Goal: Register for event/course

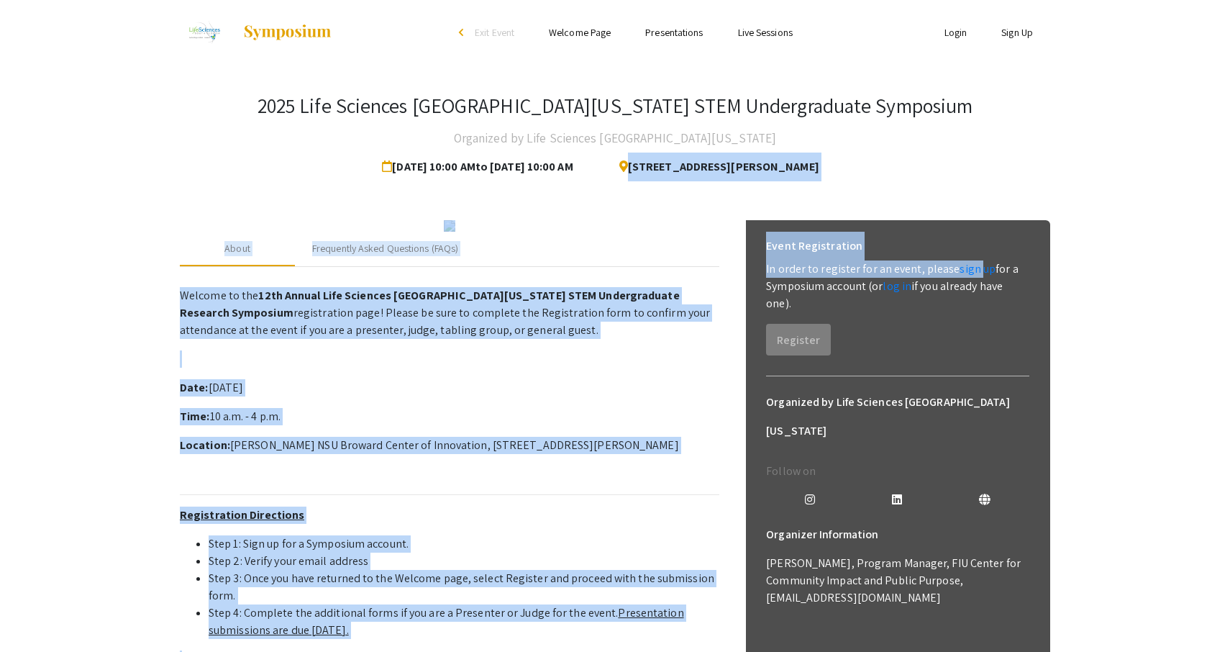
drag, startPoint x: 976, startPoint y: 268, endPoint x: 1111, endPoint y: 117, distance: 202.3
click at [1110, 114] on app-registration-page-preview "2025 Life Sciences South Florida STEM Undergraduate Symposium Organized by Life…" at bounding box center [615, 447] width 1230 height 764
click at [1111, 117] on app-registration-page-preview "2025 Life Sciences South Florida STEM Undergraduate Symposium Organized by Life…" at bounding box center [615, 447] width 1230 height 764
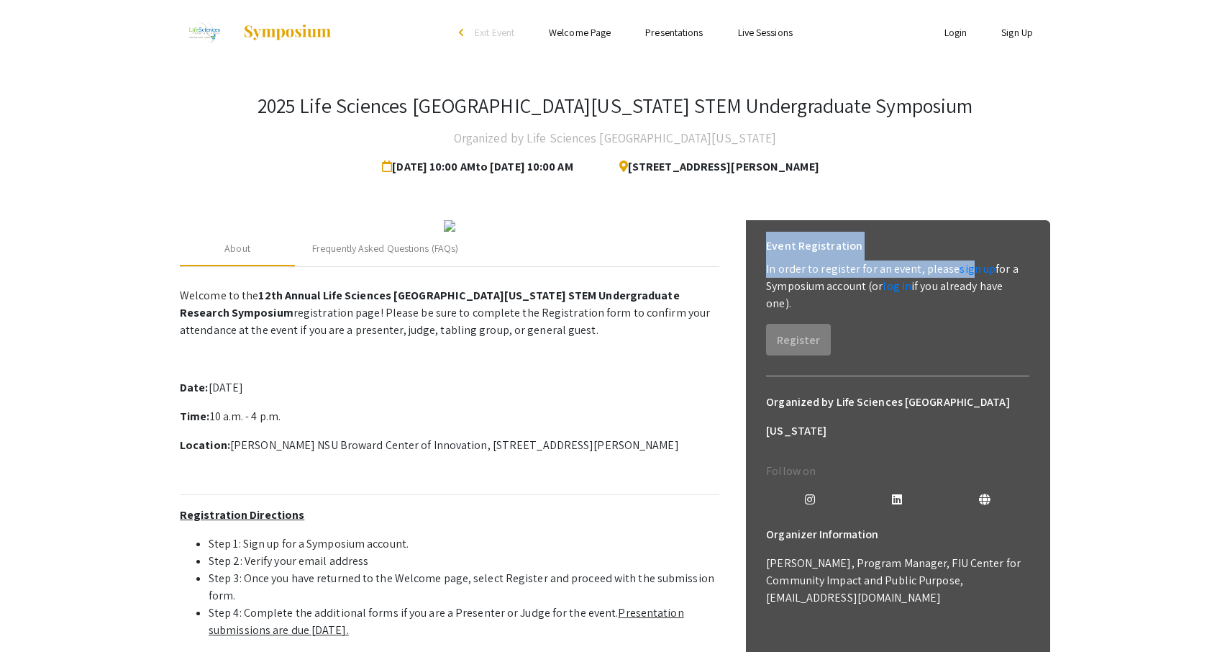
drag, startPoint x: 971, startPoint y: 270, endPoint x: 1032, endPoint y: 211, distance: 84.4
click at [1033, 209] on div "About Frequently Asked Questions (FAQs) Welcome to the 12th Annual Life Science…" at bounding box center [615, 516] width 870 height 626
copy link
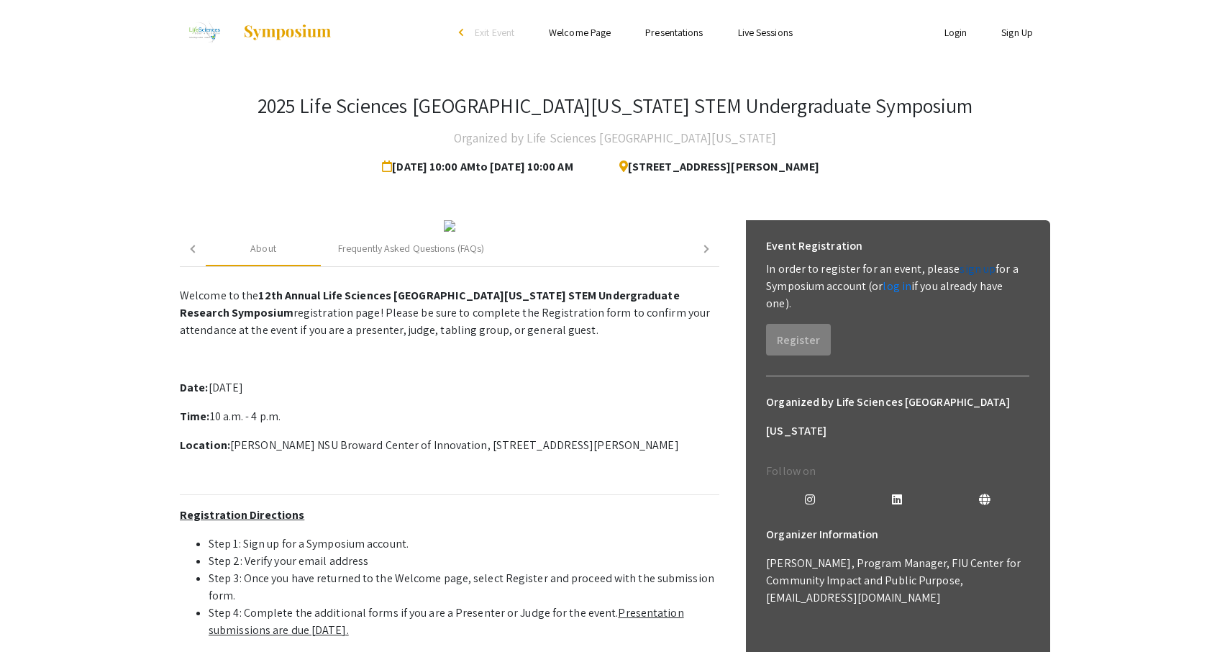
click at [975, 270] on link "sign up" at bounding box center [978, 268] width 36 height 15
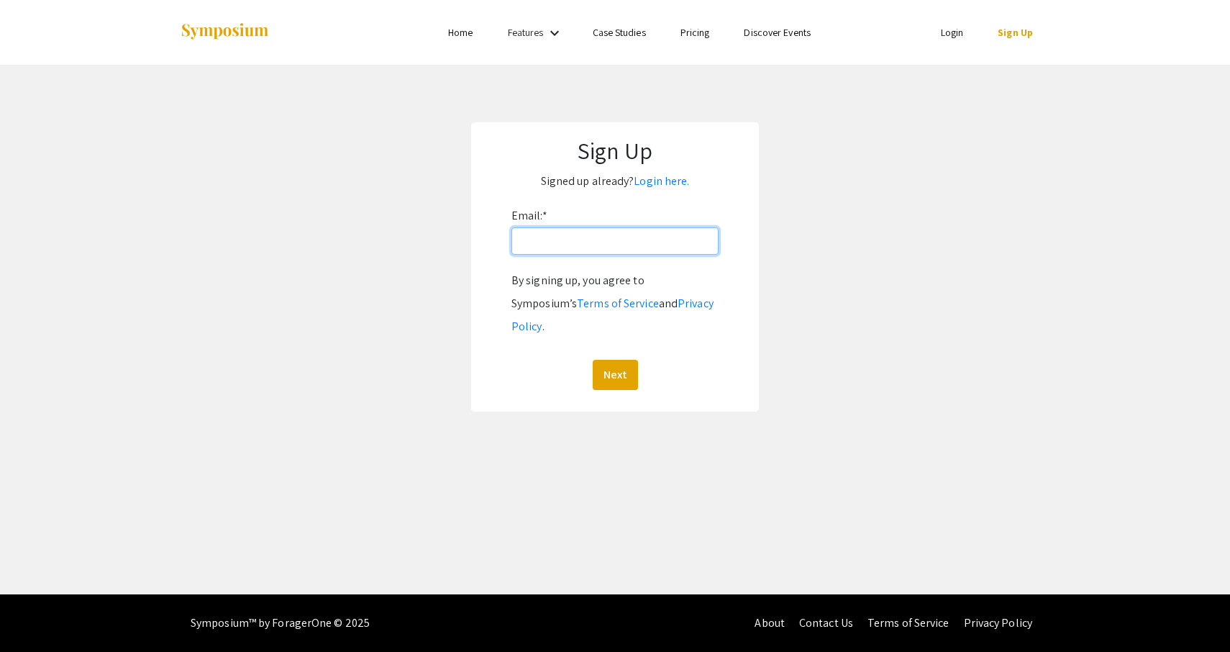
click at [595, 240] on input "Email: *" at bounding box center [614, 240] width 207 height 27
type input "[EMAIL_ADDRESS][DOMAIN_NAME]"
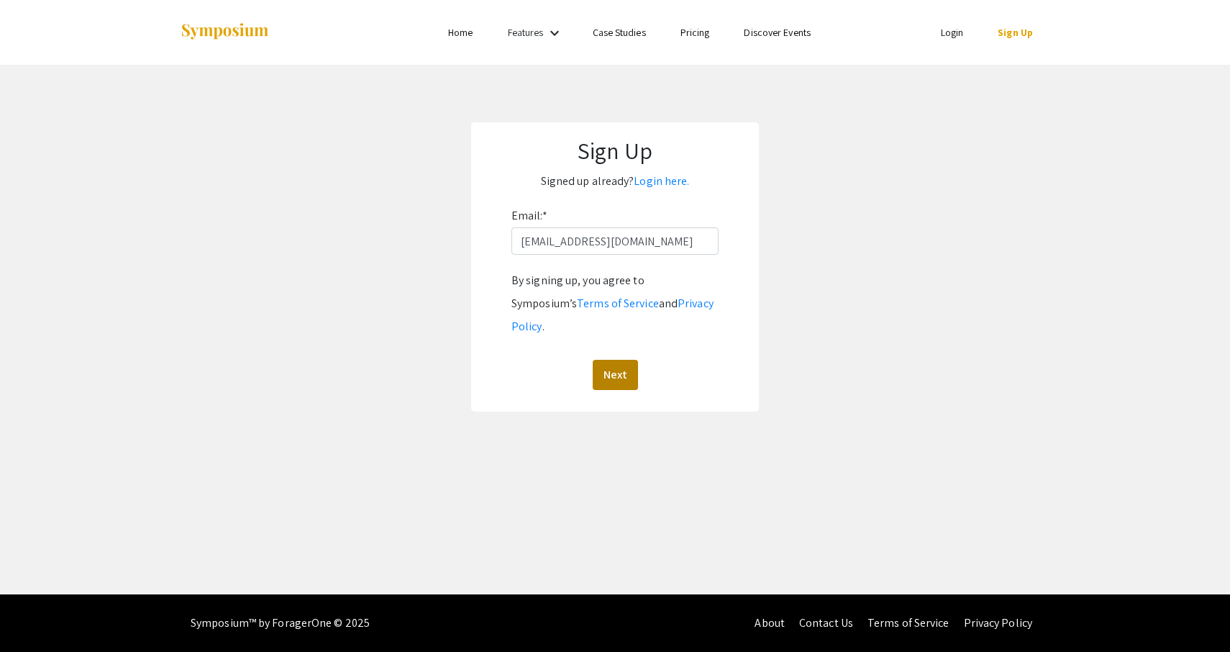
click at [622, 360] on button "Next" at bounding box center [615, 375] width 45 height 30
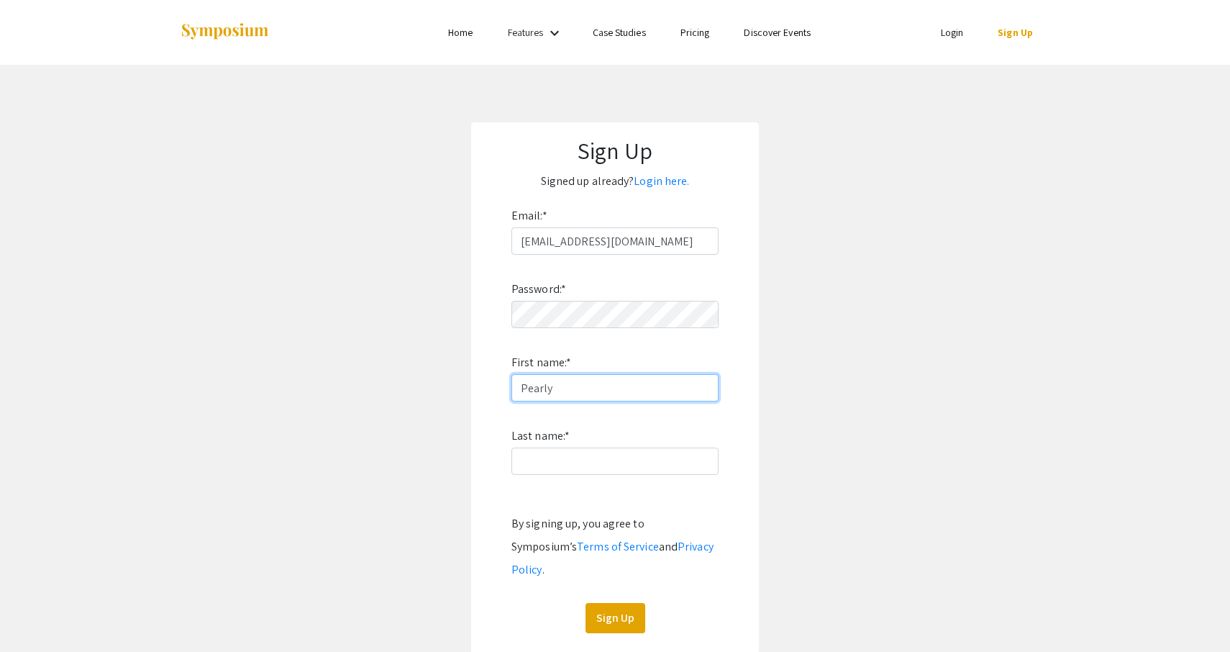
type input "Pearly"
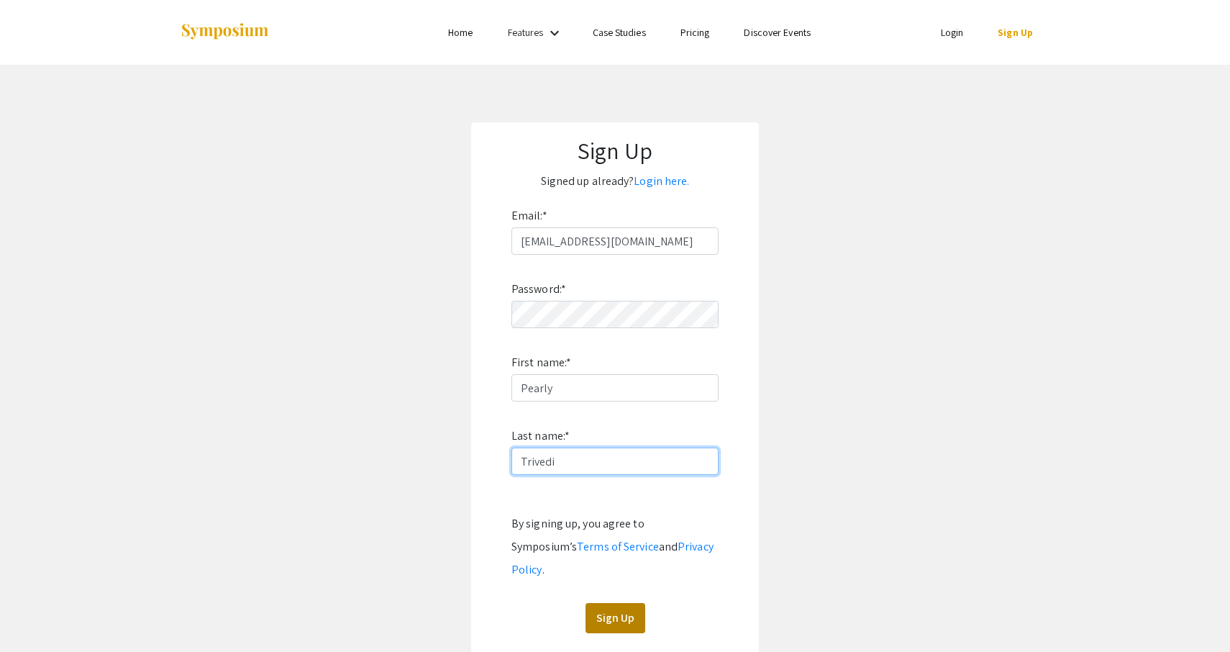
type input "Trivedi"
click at [616, 603] on button "Sign Up" at bounding box center [616, 618] width 60 height 30
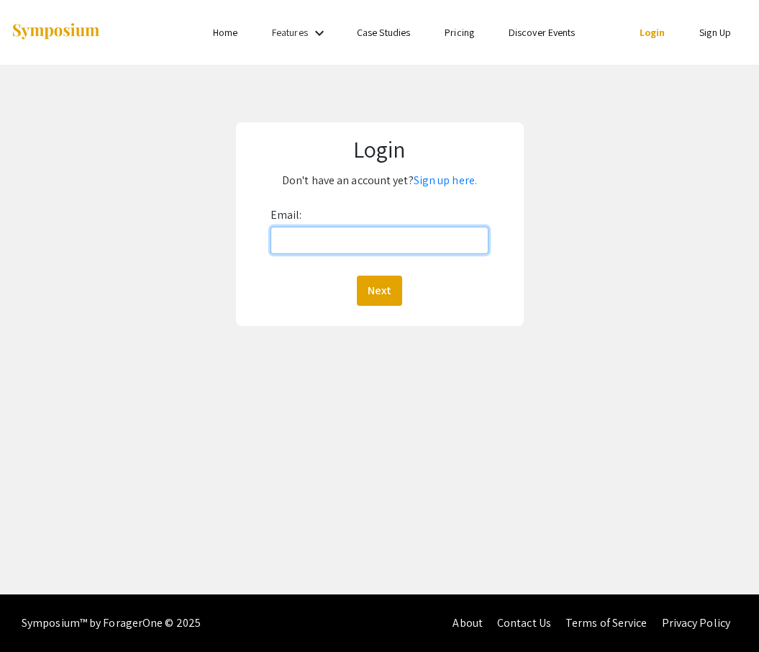
type input "[EMAIL_ADDRESS][DOMAIN_NAME]"
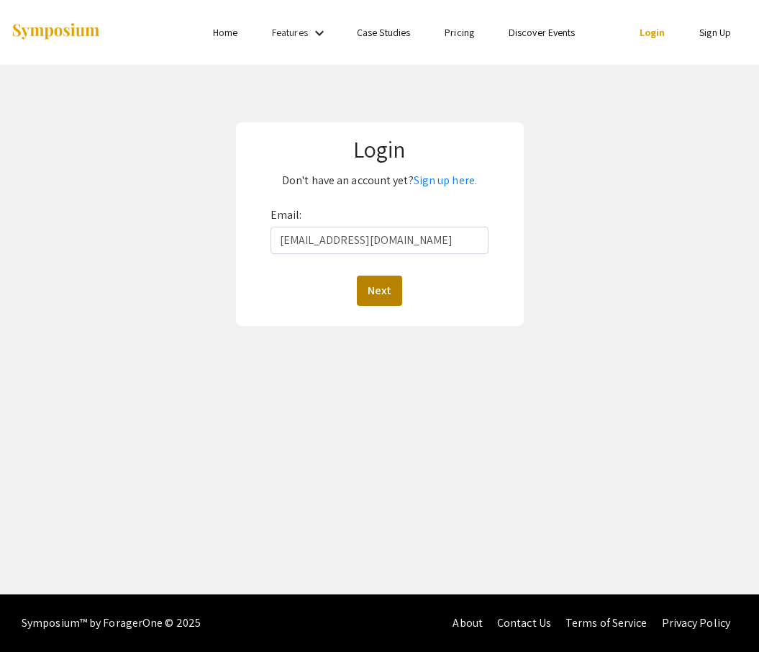
click at [388, 288] on button "Next" at bounding box center [379, 291] width 45 height 30
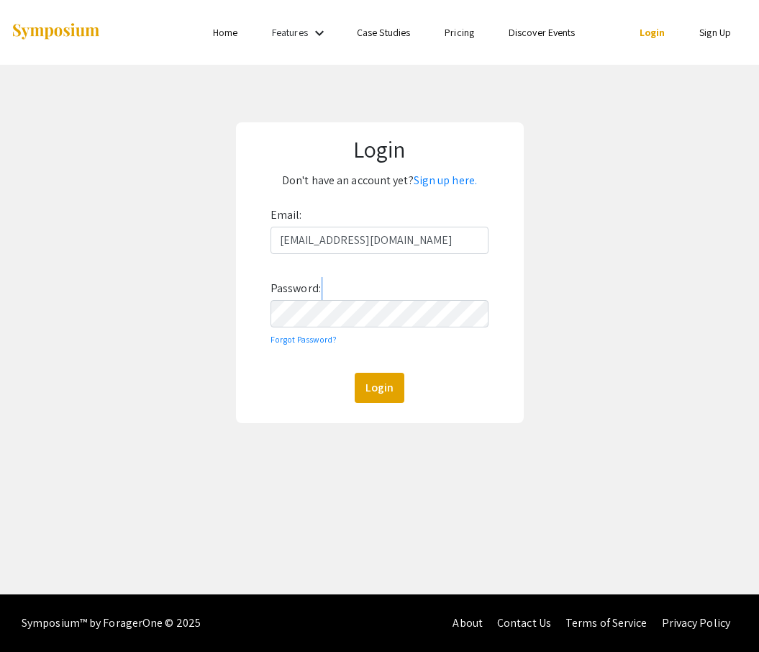
click at [383, 299] on div "Email: [EMAIL_ADDRESS][DOMAIN_NAME] Password: Forgot Password? Login" at bounding box center [379, 303] width 218 height 199
click at [375, 385] on button "Login" at bounding box center [380, 388] width 50 height 30
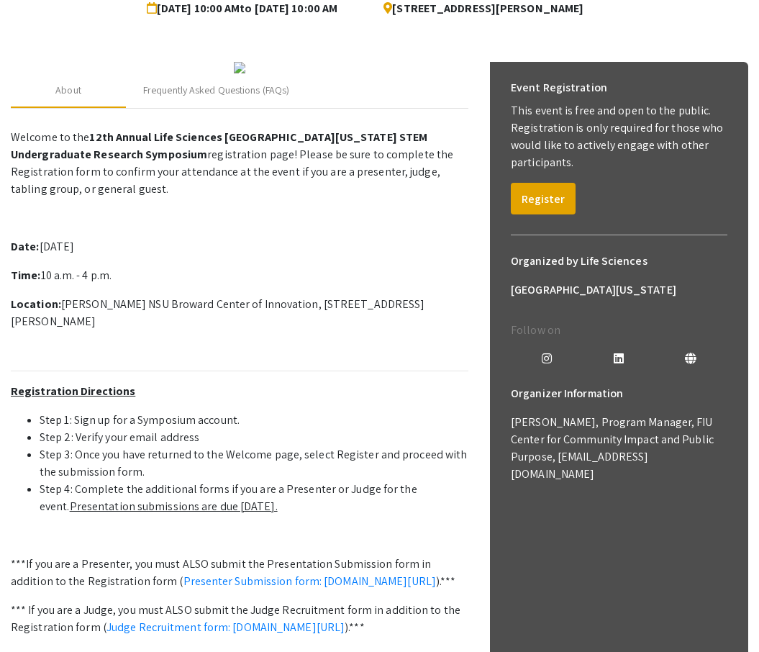
scroll to position [159, 0]
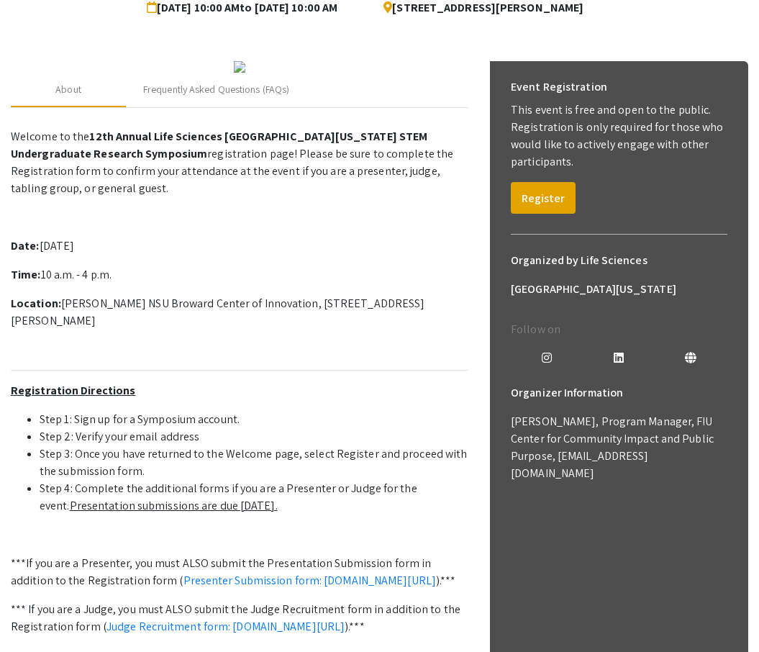
click at [531, 205] on button "Register" at bounding box center [543, 198] width 65 height 32
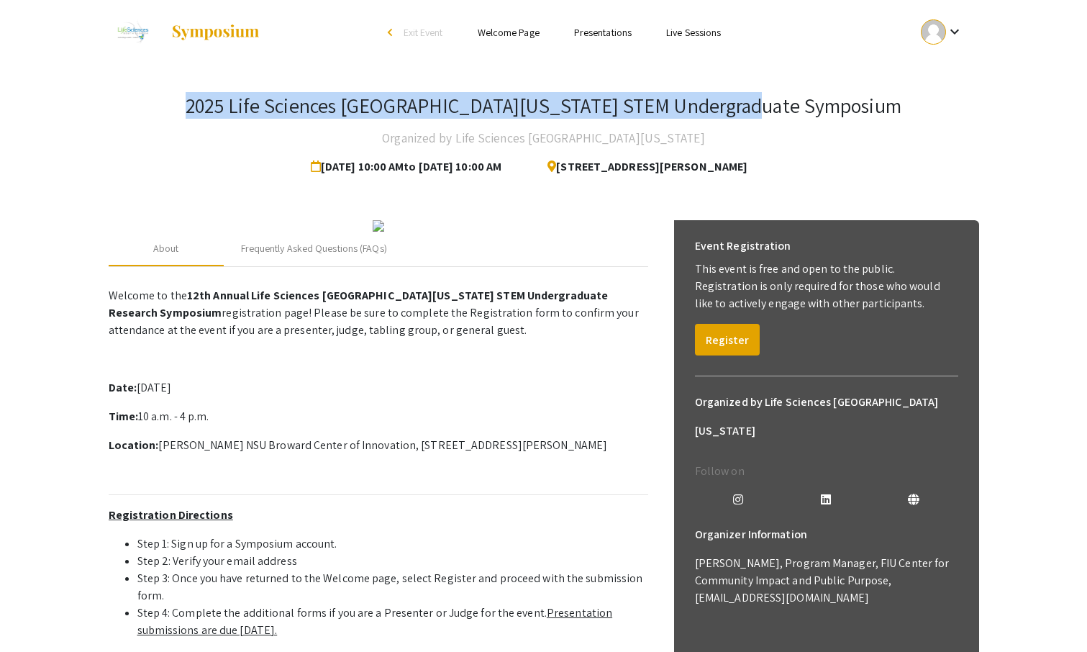
drag, startPoint x: 255, startPoint y: 105, endPoint x: 850, endPoint y: 100, distance: 594.9
click at [850, 100] on div "2025 Life Sciences [GEOGRAPHIC_DATA][US_STATE] STEM Undergraduate Symposium Org…" at bounding box center [544, 138] width 870 height 88
copy h3 "2025 Life Sciences [GEOGRAPHIC_DATA][US_STATE] STEM Undergraduate Symposium"
click at [695, 114] on h3 "2025 Life Sciences [GEOGRAPHIC_DATA][US_STATE] STEM Undergraduate Symposium" at bounding box center [544, 106] width 716 height 24
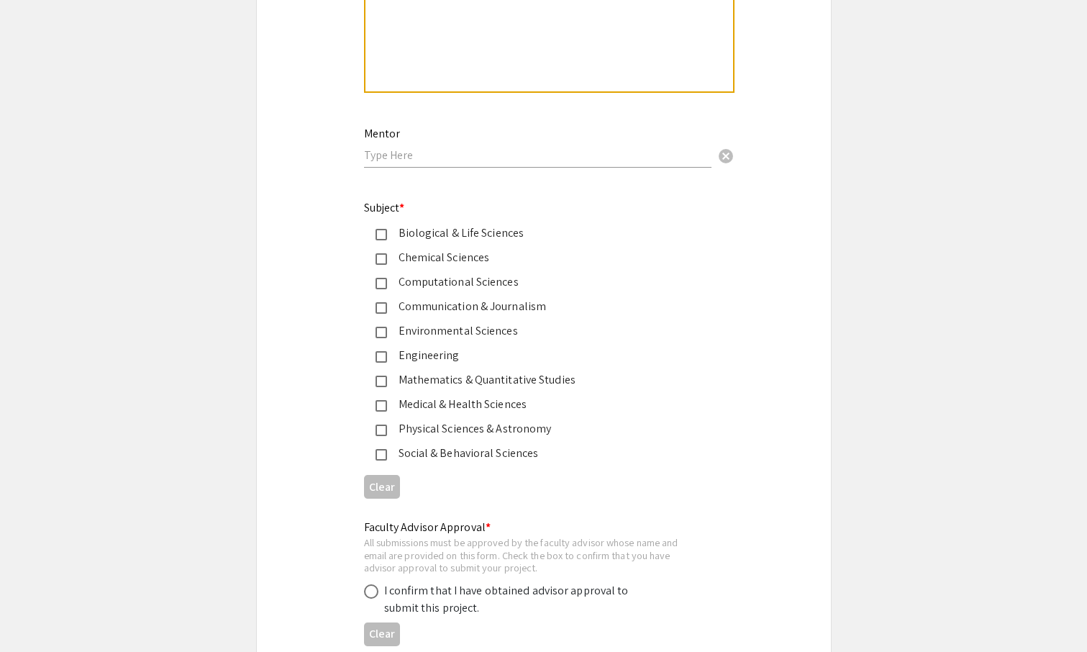
scroll to position [1706, 0]
click at [525, 408] on div "Medical & Health Sciences" at bounding box center [538, 404] width 302 height 17
click at [588, 454] on div "Social & Behavioral Sciences" at bounding box center [538, 453] width 302 height 17
click at [595, 401] on div "Medical & Health Sciences" at bounding box center [538, 404] width 302 height 17
click at [591, 456] on div "Social & Behavioral Sciences" at bounding box center [538, 453] width 302 height 17
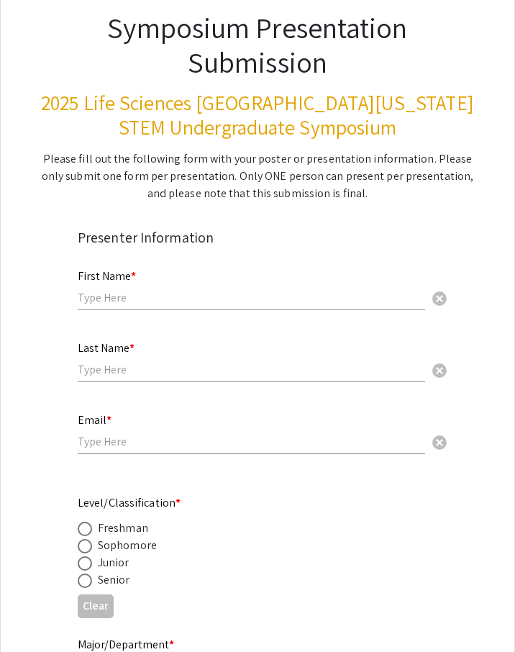
scroll to position [106, 0]
